Goal: Navigation & Orientation: Find specific page/section

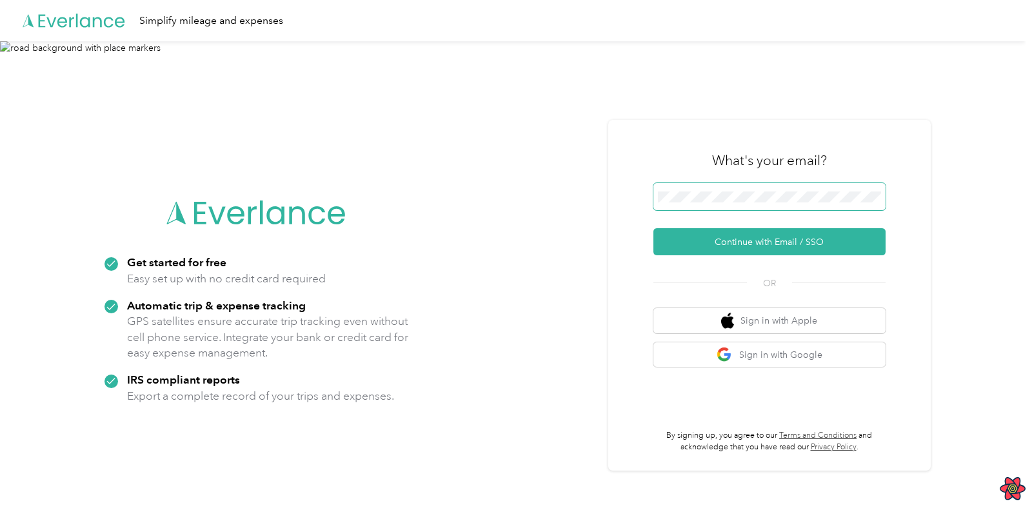
click at [695, 204] on span at bounding box center [769, 196] width 232 height 27
click at [758, 244] on button "Continue with Email / SSO" at bounding box center [769, 241] width 232 height 27
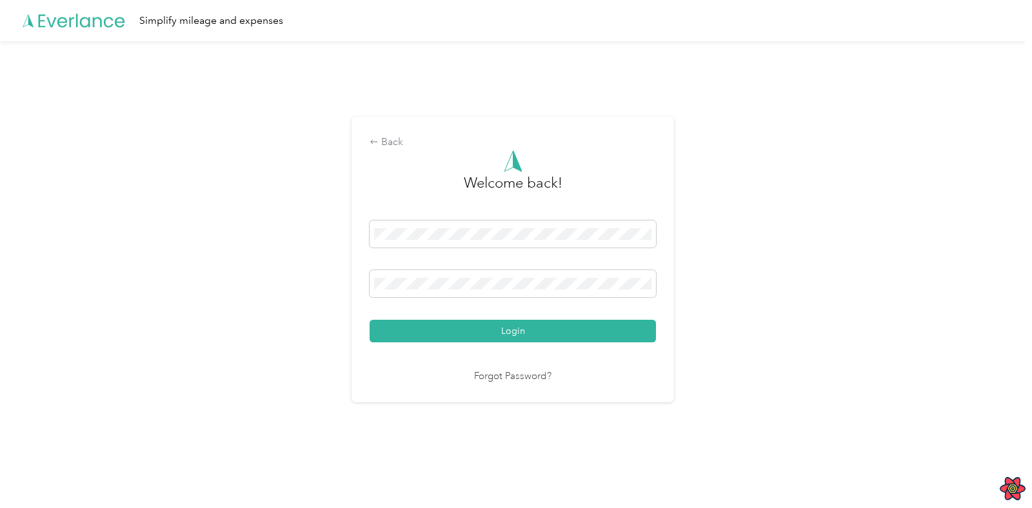
click at [523, 332] on button "Login" at bounding box center [513, 331] width 286 height 23
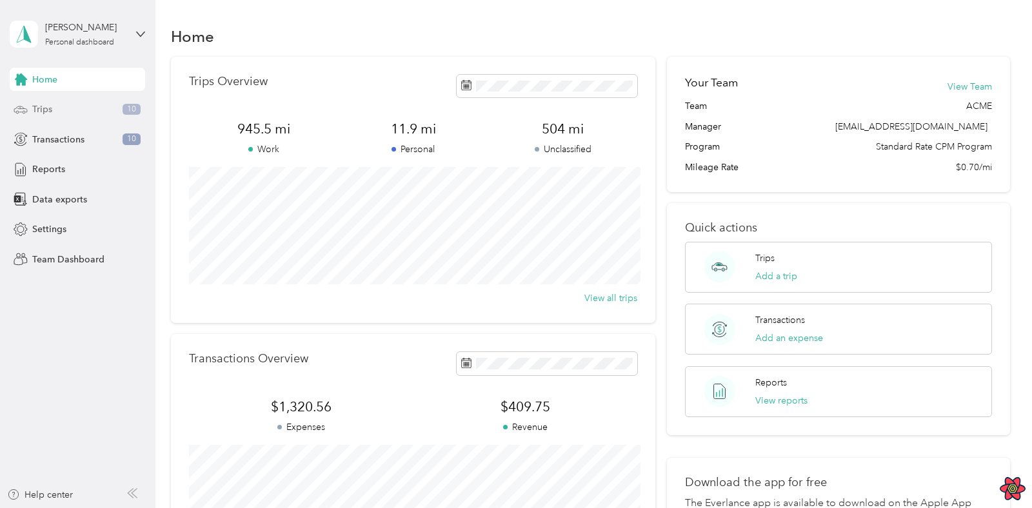
click at [69, 113] on div "Trips 10" at bounding box center [77, 109] width 135 height 23
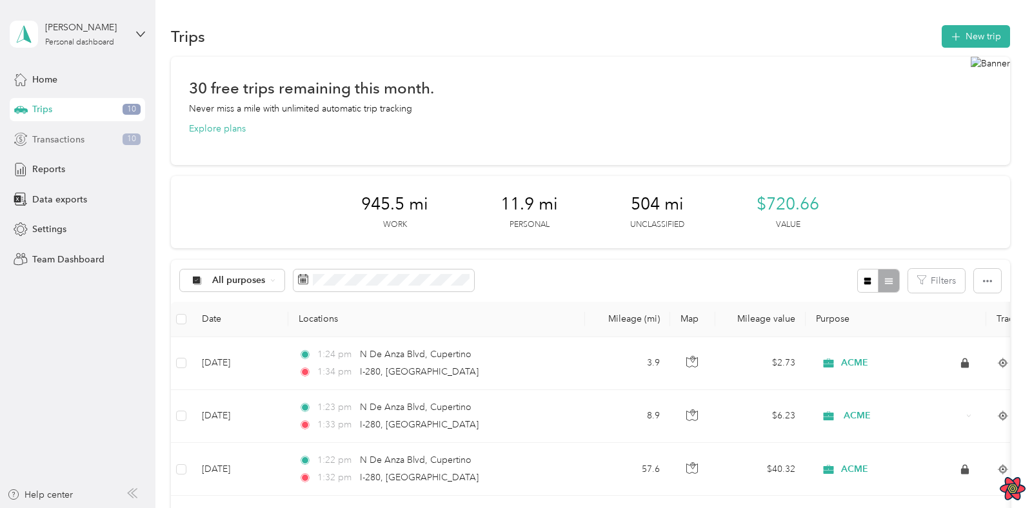
click at [68, 137] on span "Transactions" at bounding box center [58, 140] width 52 height 14
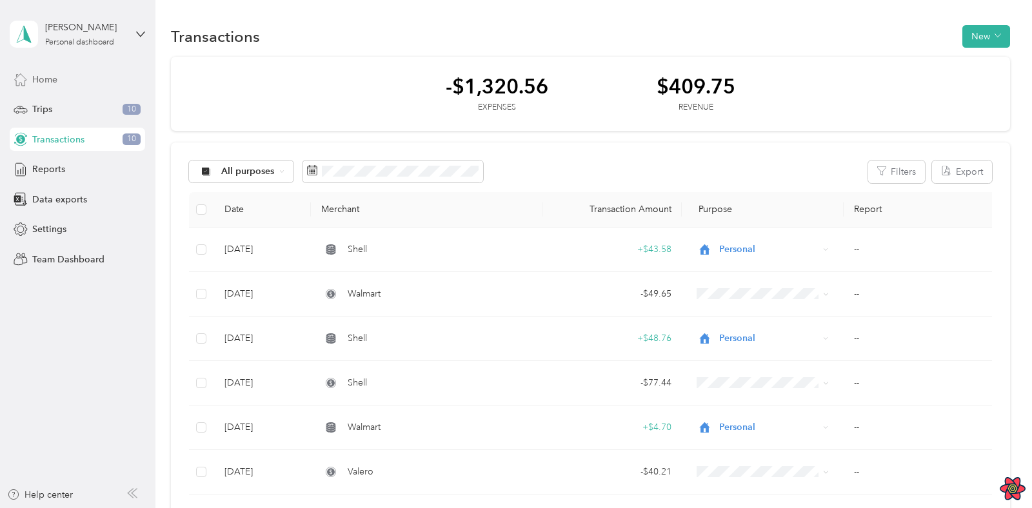
click at [57, 72] on div "Home" at bounding box center [77, 79] width 135 height 23
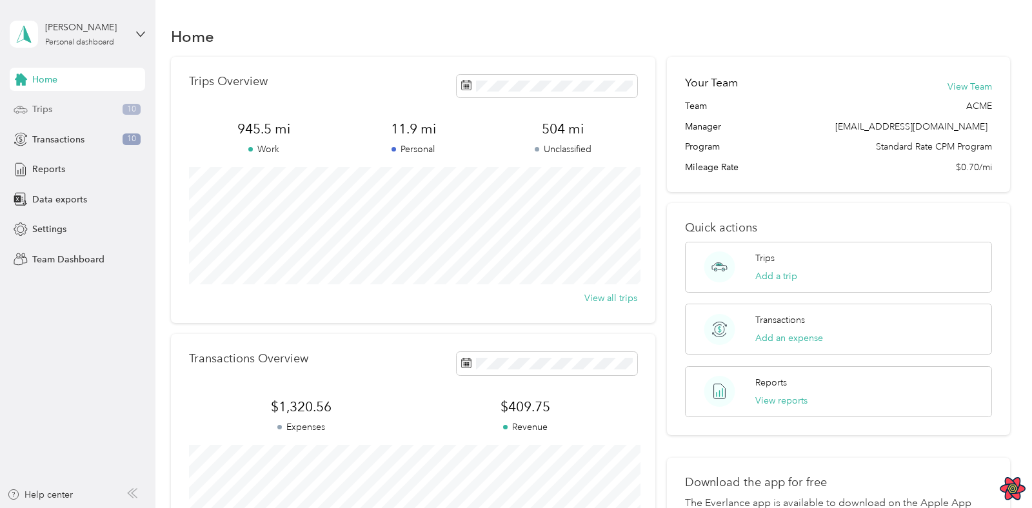
click at [36, 111] on span "Trips" at bounding box center [42, 110] width 20 height 14
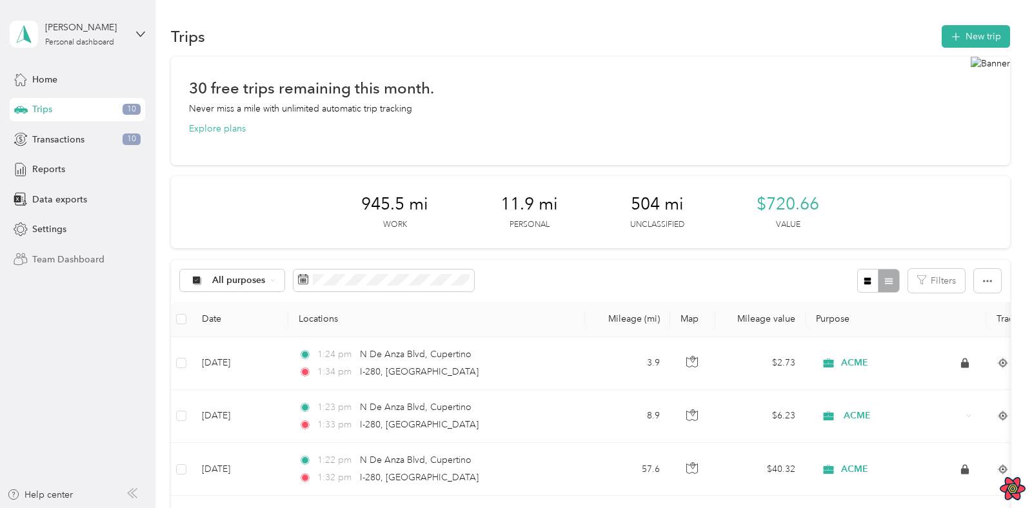
click at [83, 261] on span "Team Dashboard" at bounding box center [68, 260] width 72 height 14
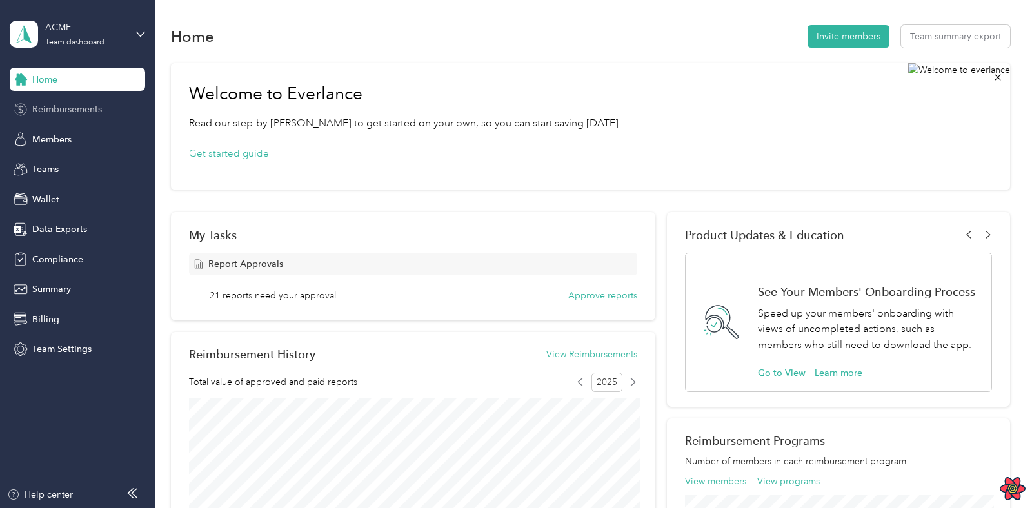
click at [64, 115] on span "Reimbursements" at bounding box center [67, 110] width 70 height 14
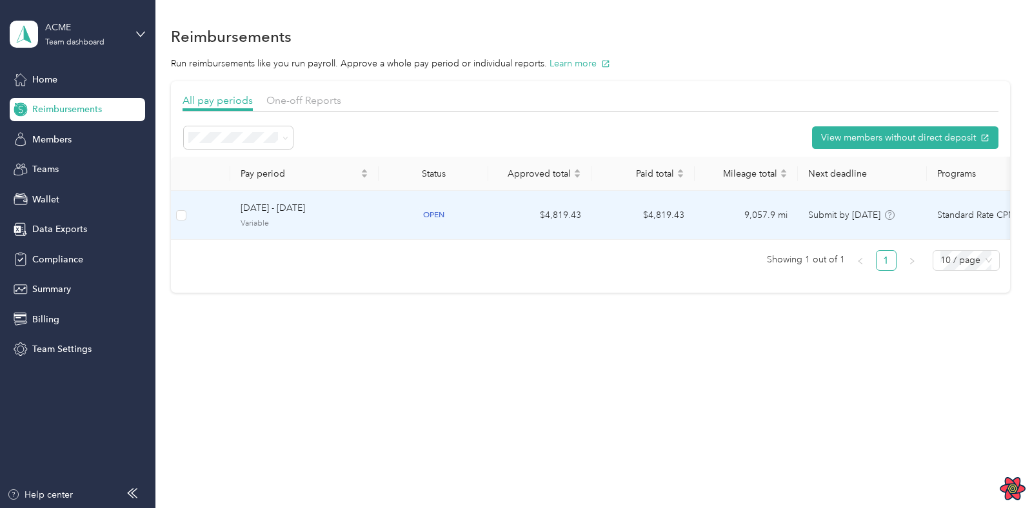
click at [261, 201] on td "[DATE] - [DATE] Variable" at bounding box center [304, 215] width 148 height 49
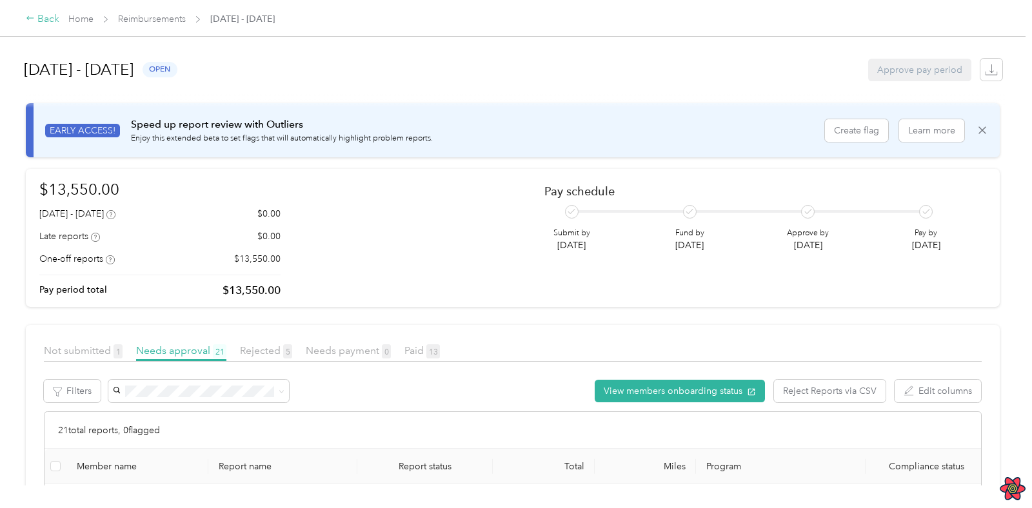
click at [48, 21] on div "Back" at bounding box center [43, 19] width 34 height 15
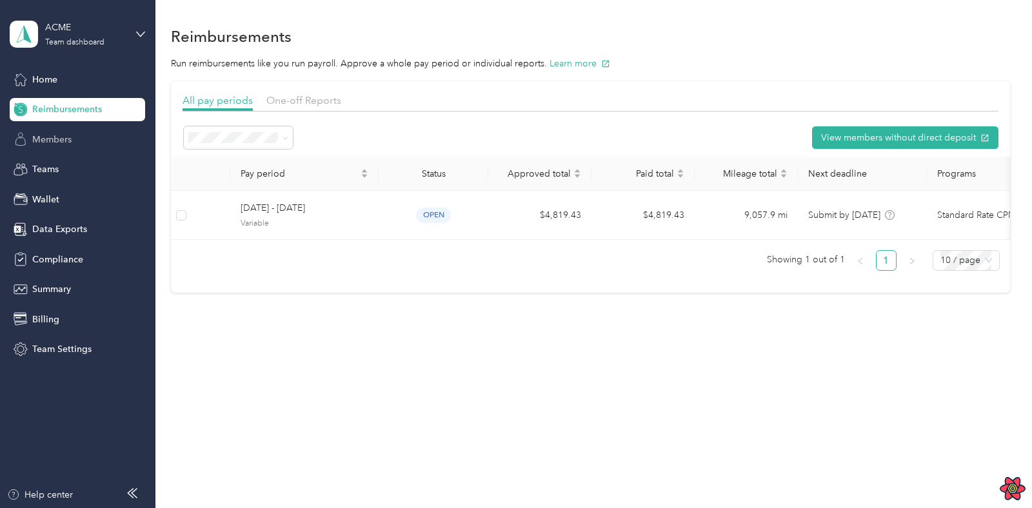
click at [61, 143] on span "Members" at bounding box center [51, 140] width 39 height 14
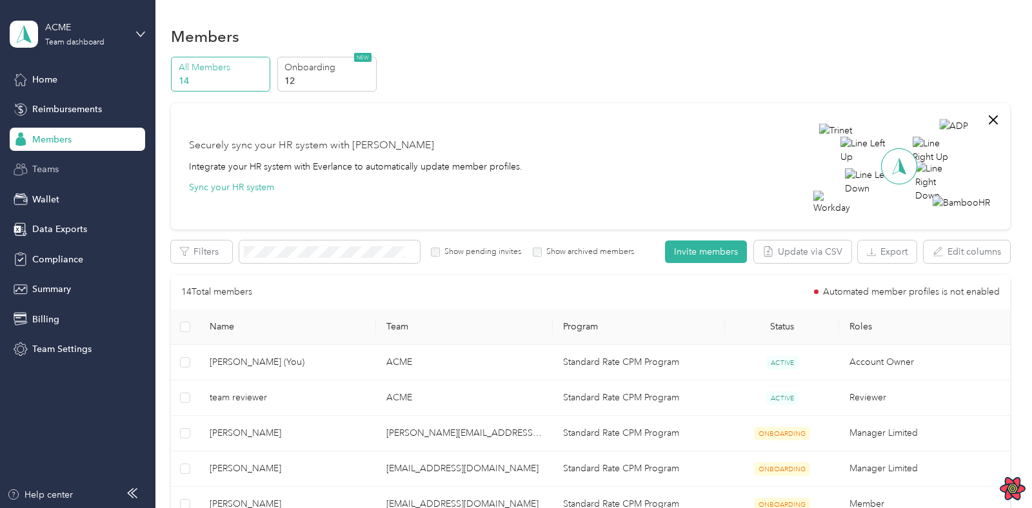
click at [50, 170] on span "Teams" at bounding box center [45, 170] width 26 height 14
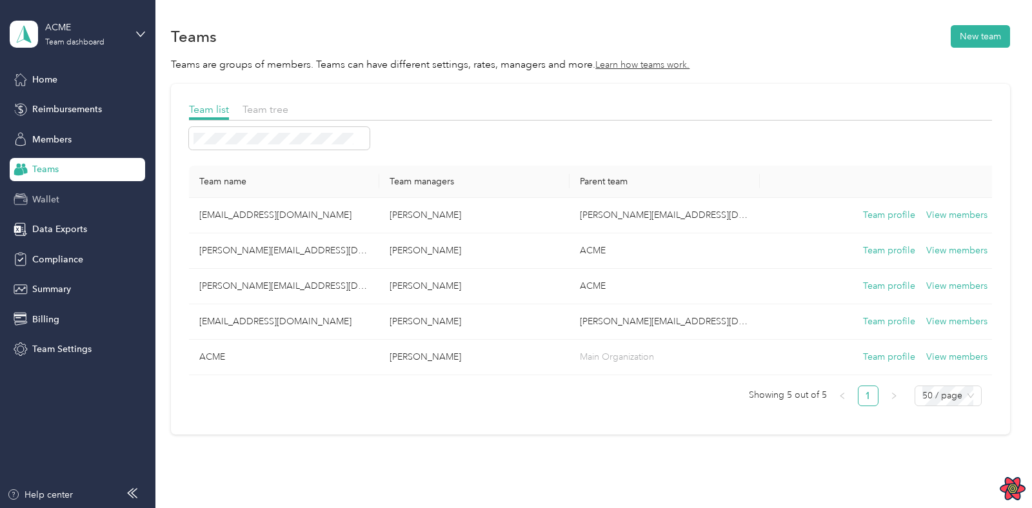
click at [63, 195] on div "Wallet" at bounding box center [77, 199] width 135 height 23
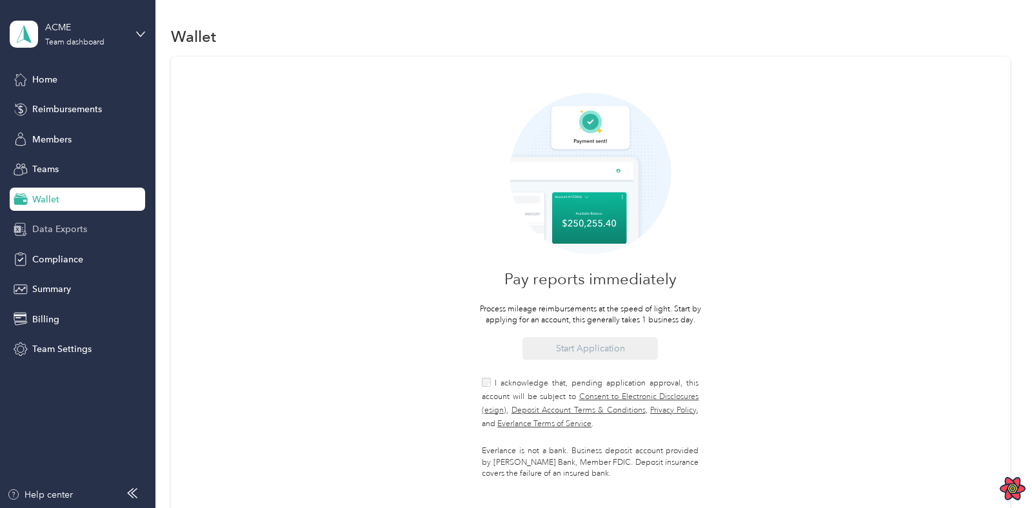
click at [61, 230] on span "Data Exports" at bounding box center [59, 229] width 55 height 14
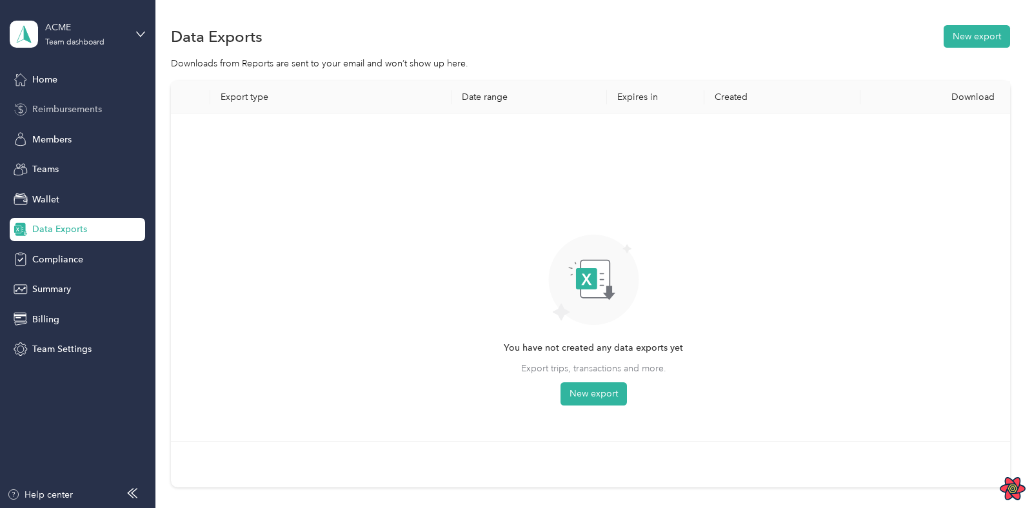
click at [44, 98] on div "Reimbursements" at bounding box center [77, 109] width 135 height 23
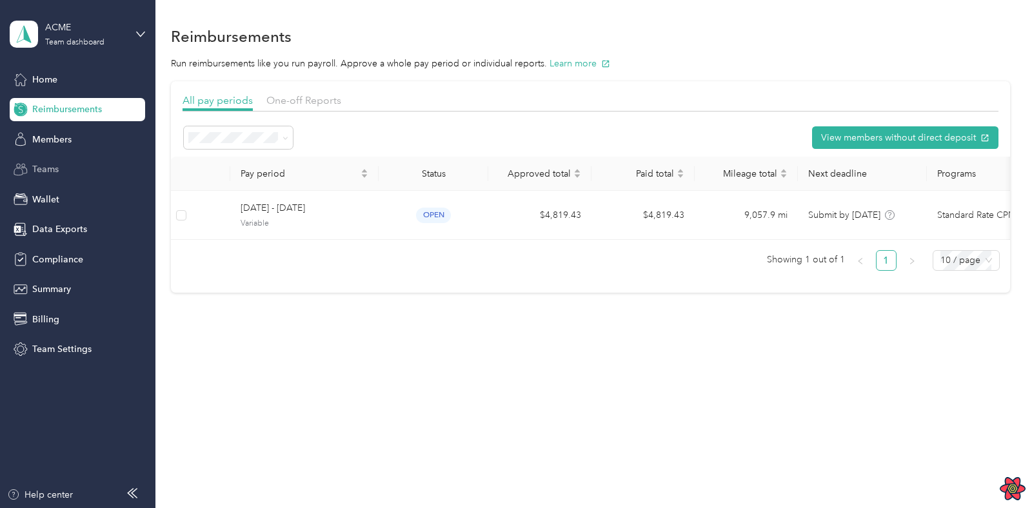
click at [45, 173] on span "Teams" at bounding box center [45, 170] width 26 height 14
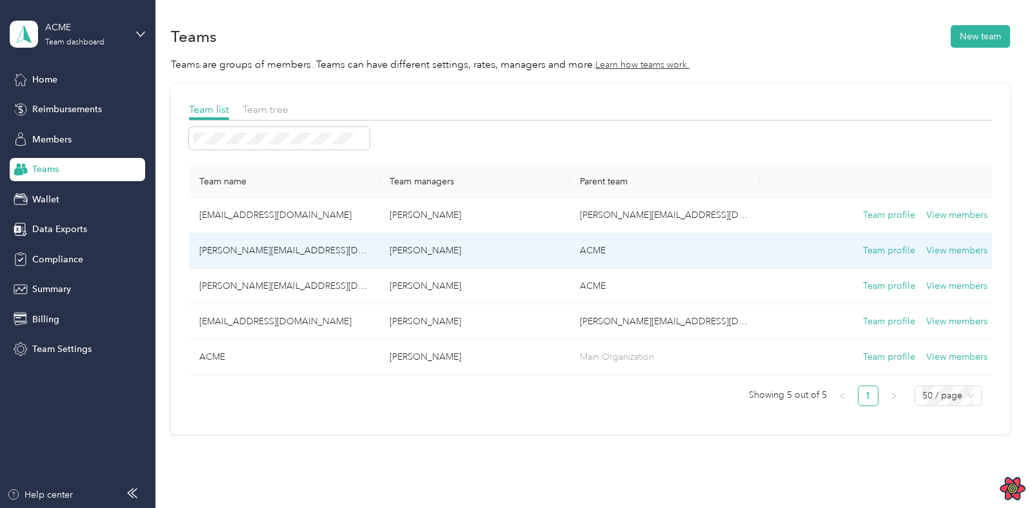
click at [244, 251] on td "[PERSON_NAME][EMAIL_ADDRESS][DOMAIN_NAME]" at bounding box center [284, 250] width 190 height 35
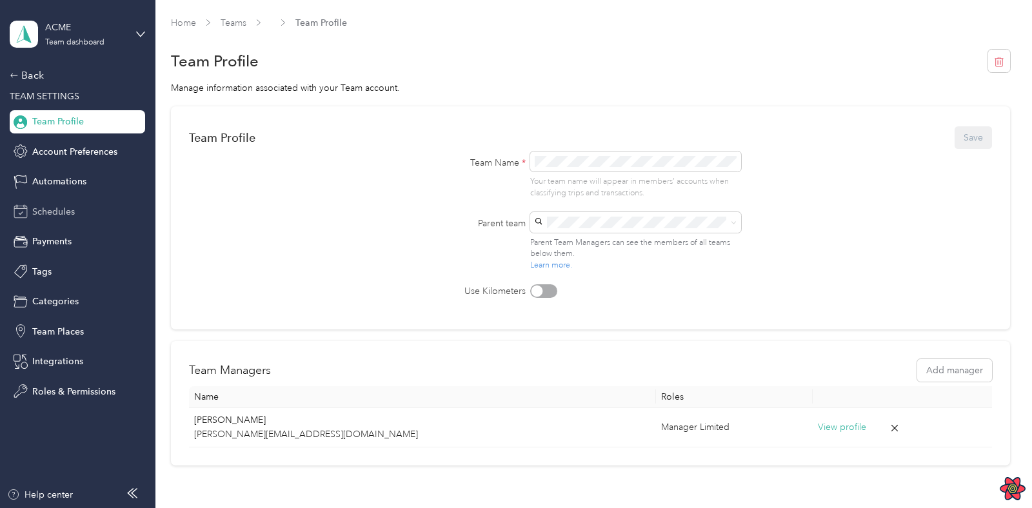
click at [52, 217] on span "Schedules" at bounding box center [53, 212] width 43 height 14
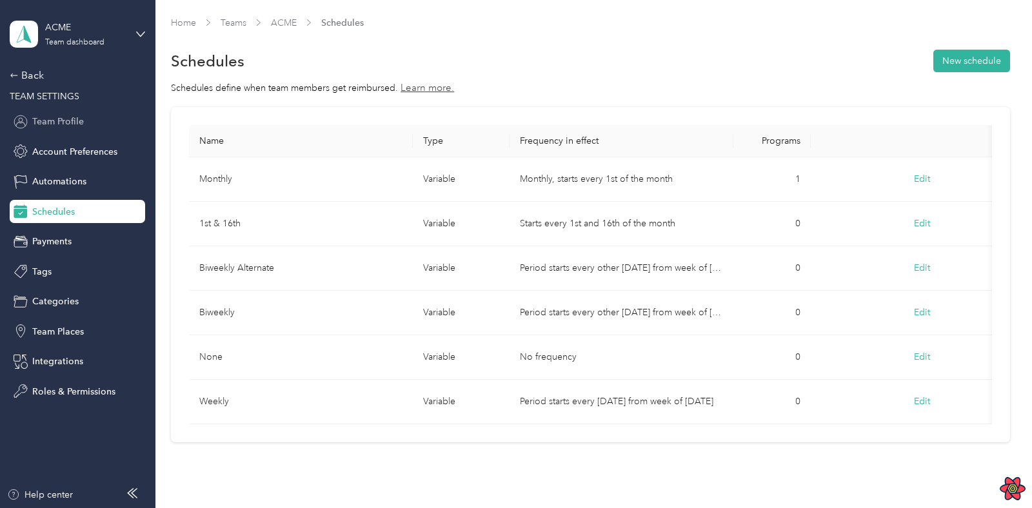
click at [64, 124] on span "Team Profile" at bounding box center [58, 122] width 52 height 14
